Goal: Use online tool/utility: Utilize a website feature to perform a specific function

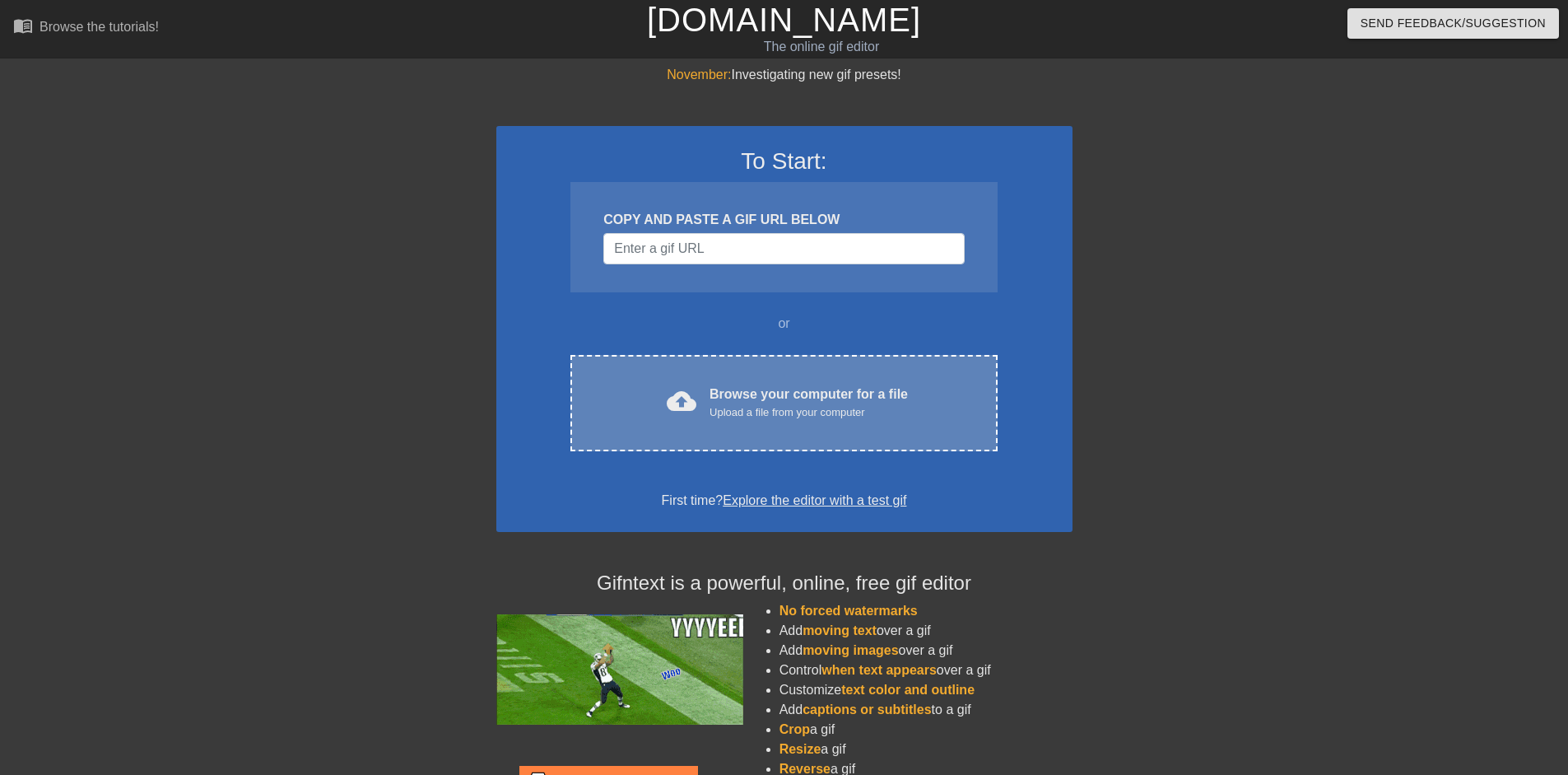
click at [724, 375] on div "cloud_upload Browse your computer for a file Upload a file from your computer C…" at bounding box center [783, 402] width 426 height 96
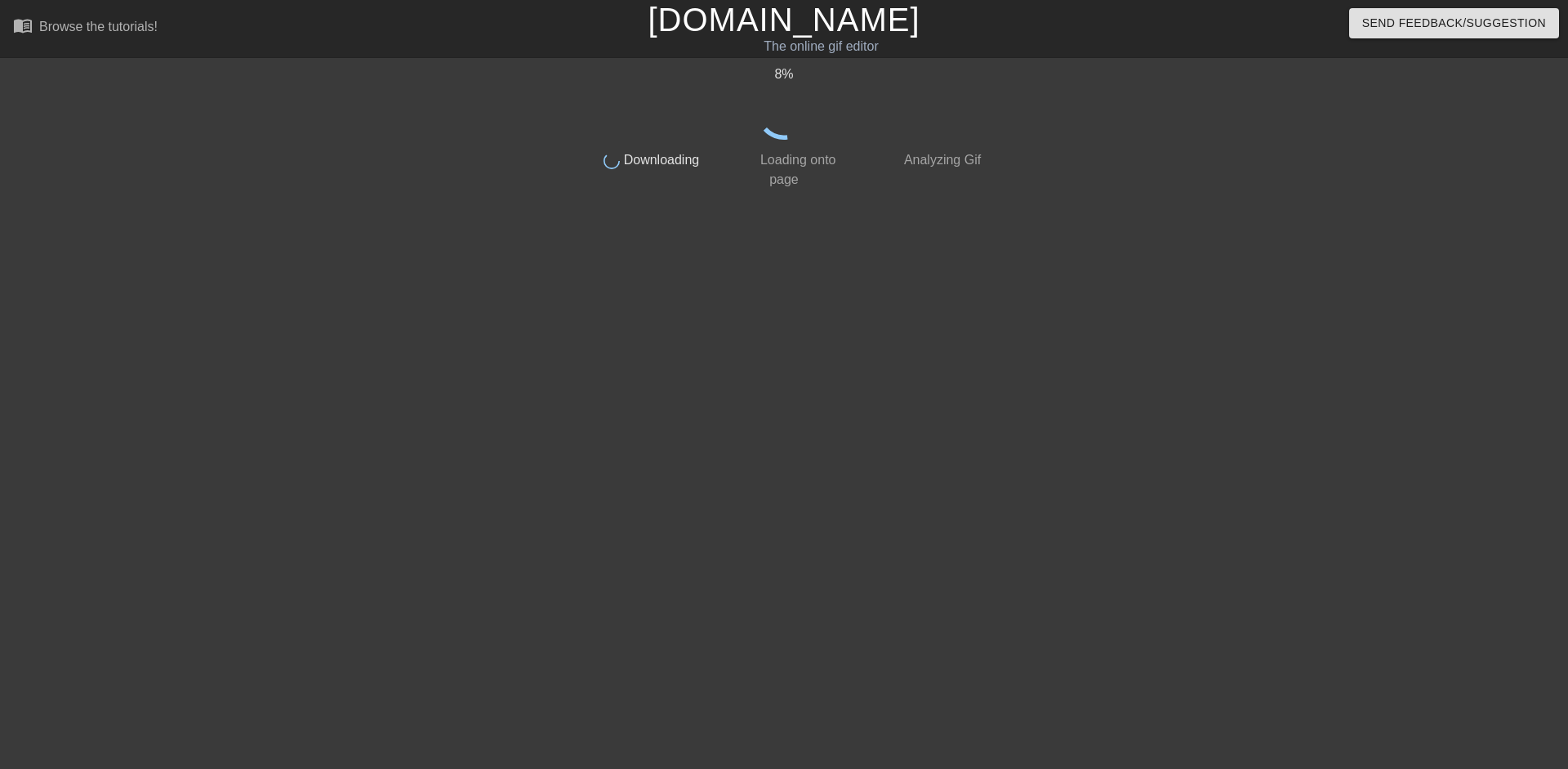
click at [1224, 236] on div at bounding box center [1130, 309] width 245 height 490
click at [798, 12] on link "[DOMAIN_NAME]" at bounding box center [783, 20] width 272 height 36
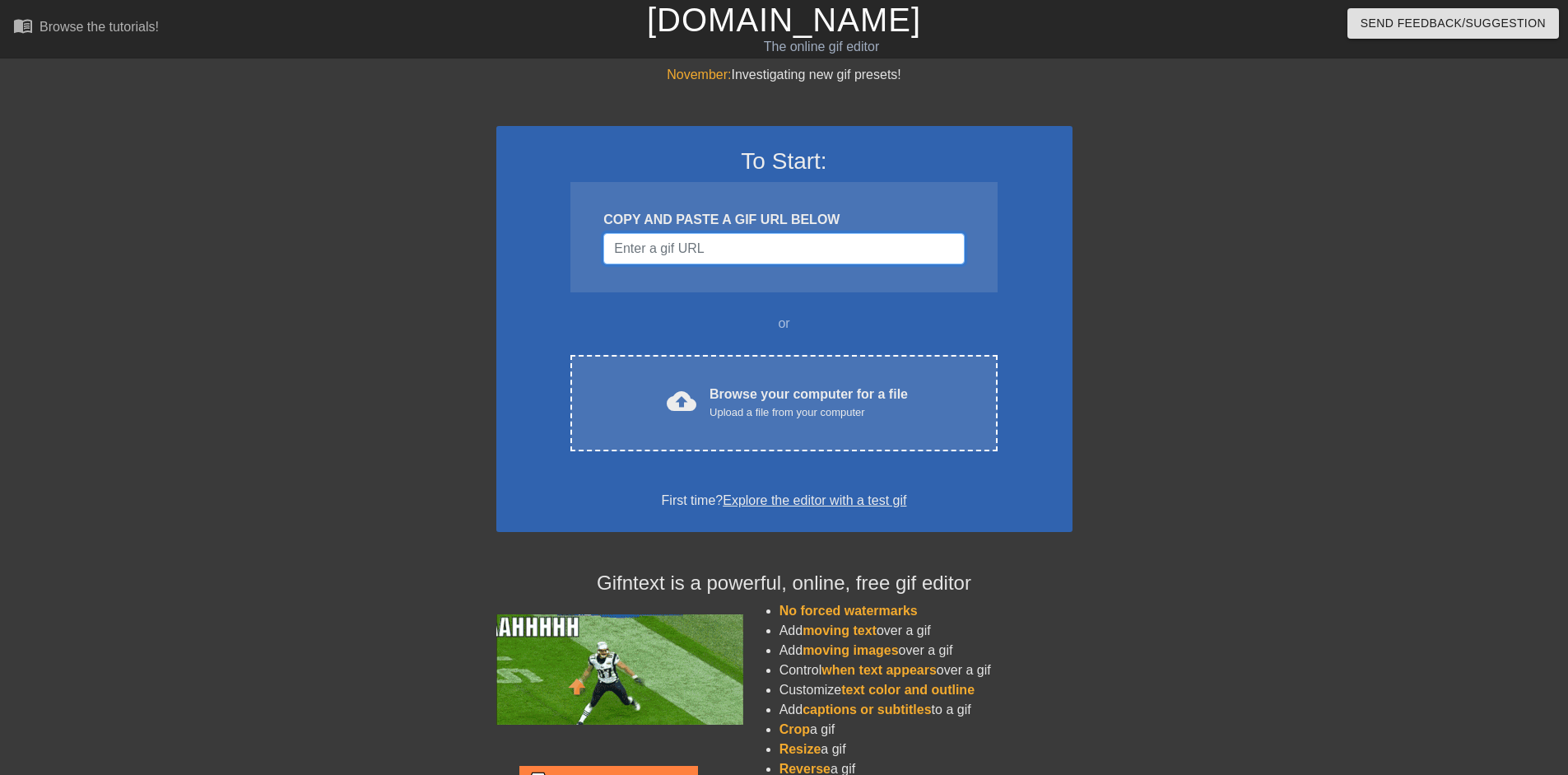
click at [666, 262] on input "Username" at bounding box center [784, 248] width 361 height 32
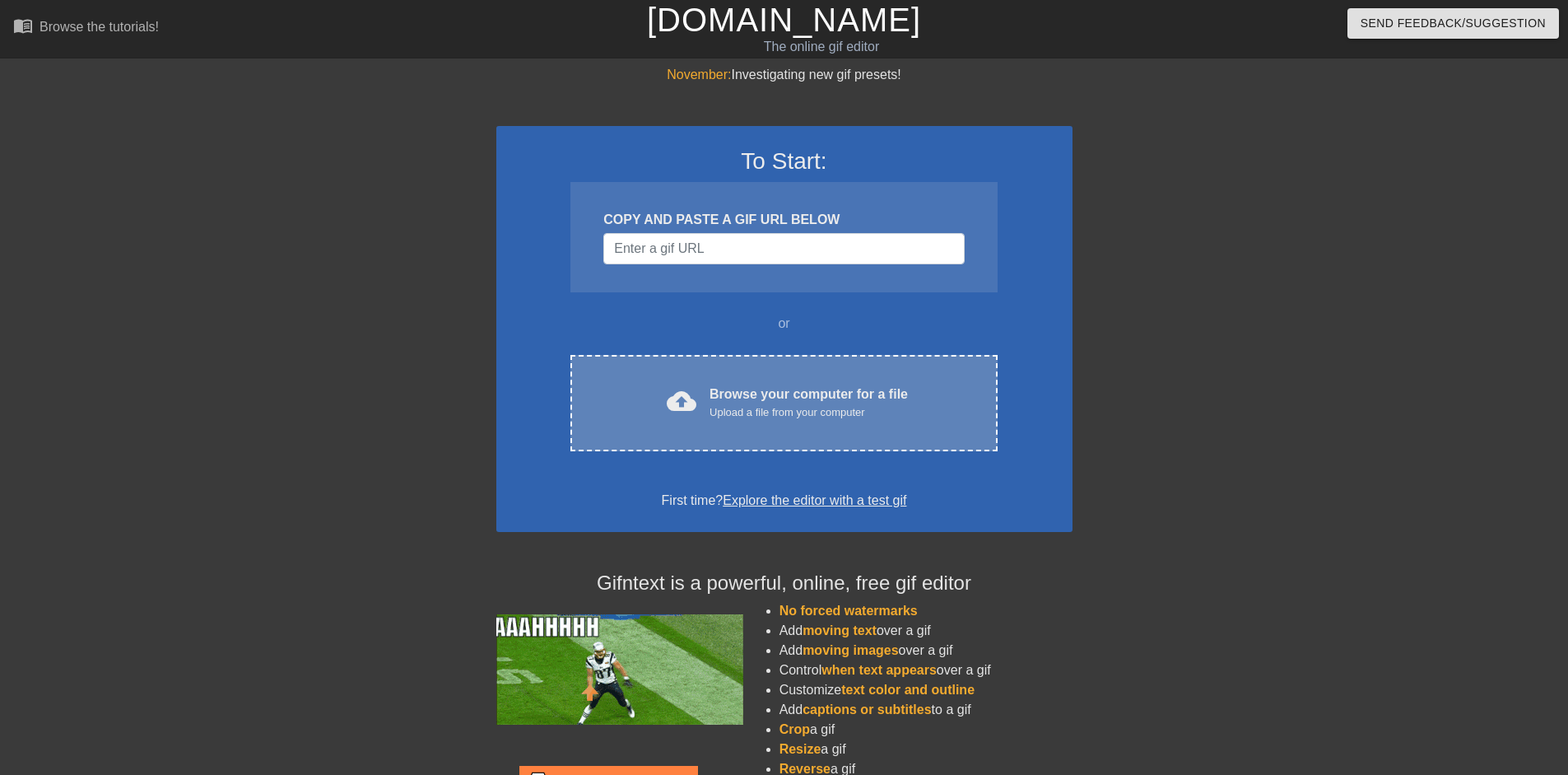
click at [789, 385] on div "Browse your computer for a file Upload a file from your computer" at bounding box center [808, 402] width 198 height 36
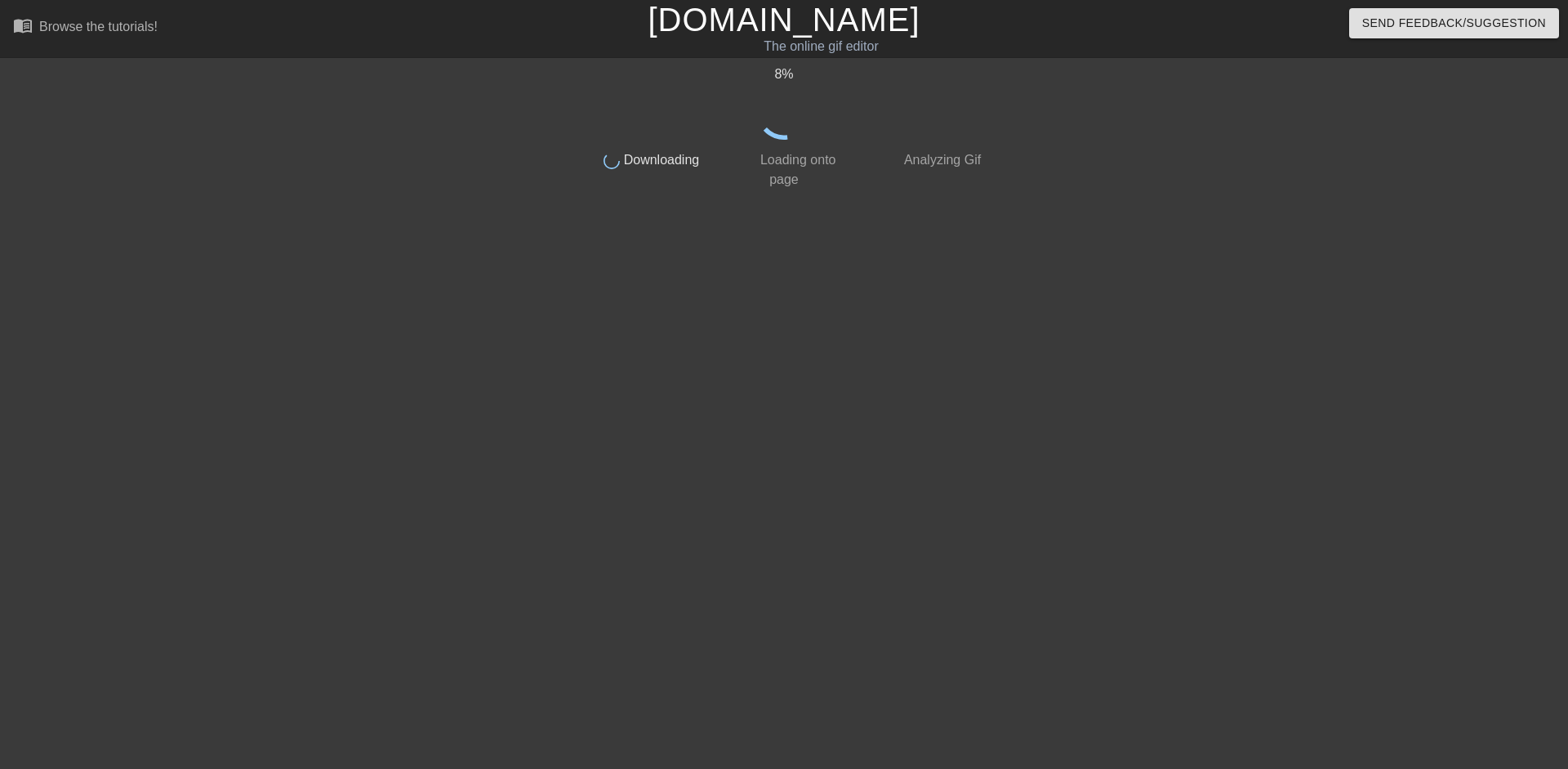
click at [1038, 381] on div at bounding box center [1130, 309] width 245 height 490
drag, startPoint x: 826, startPoint y: 132, endPoint x: 690, endPoint y: 123, distance: 136.3
click at [817, 132] on div "8 %" at bounding box center [784, 103] width 410 height 76
